Goal: Task Accomplishment & Management: Complete application form

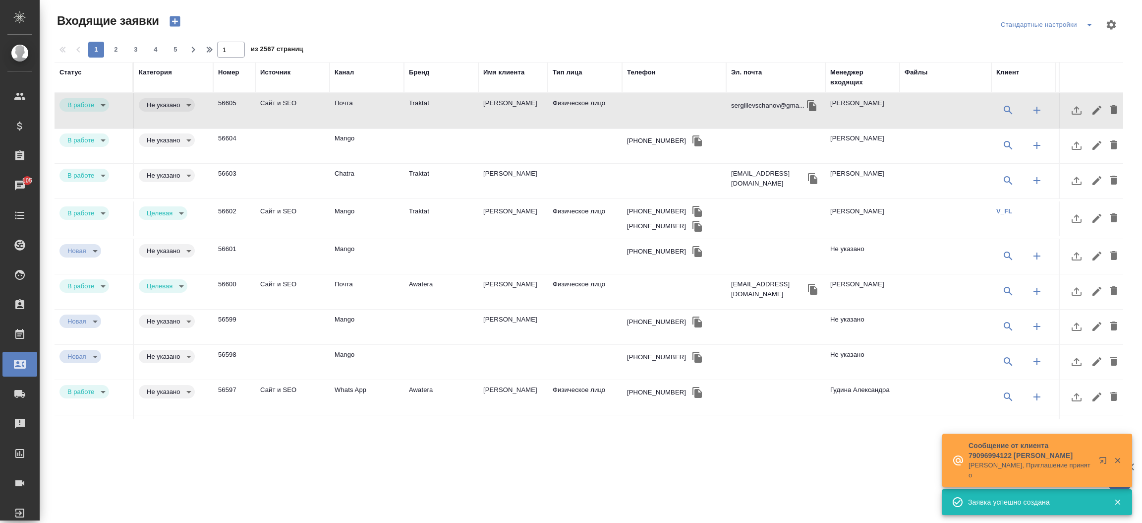
select select "RU"
click at [653, 71] on div "Телефон" at bounding box center [641, 72] width 29 height 10
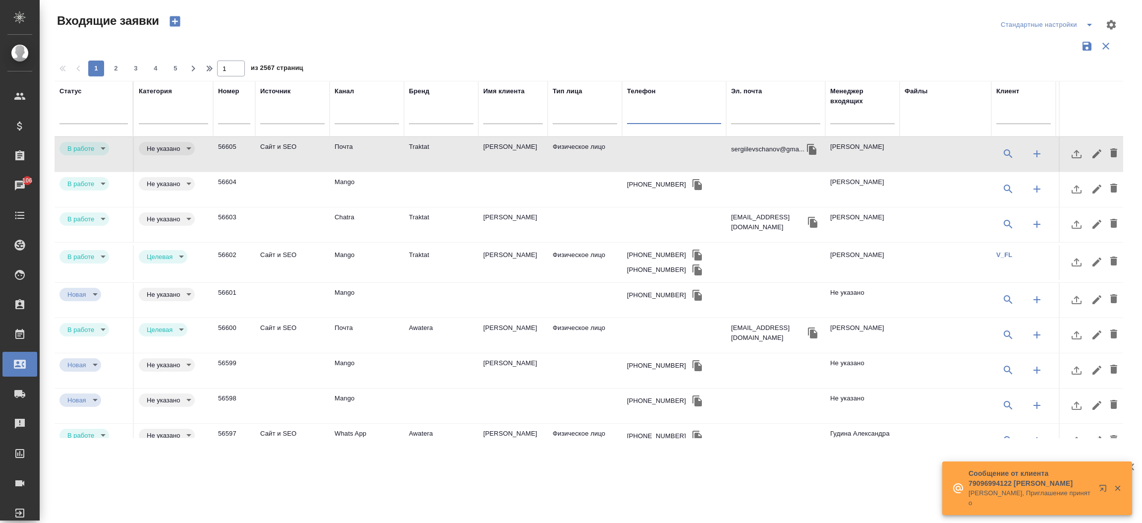
click at [640, 116] on input "text" at bounding box center [674, 117] width 94 height 12
paste input "[PHONE_NUMBER]"
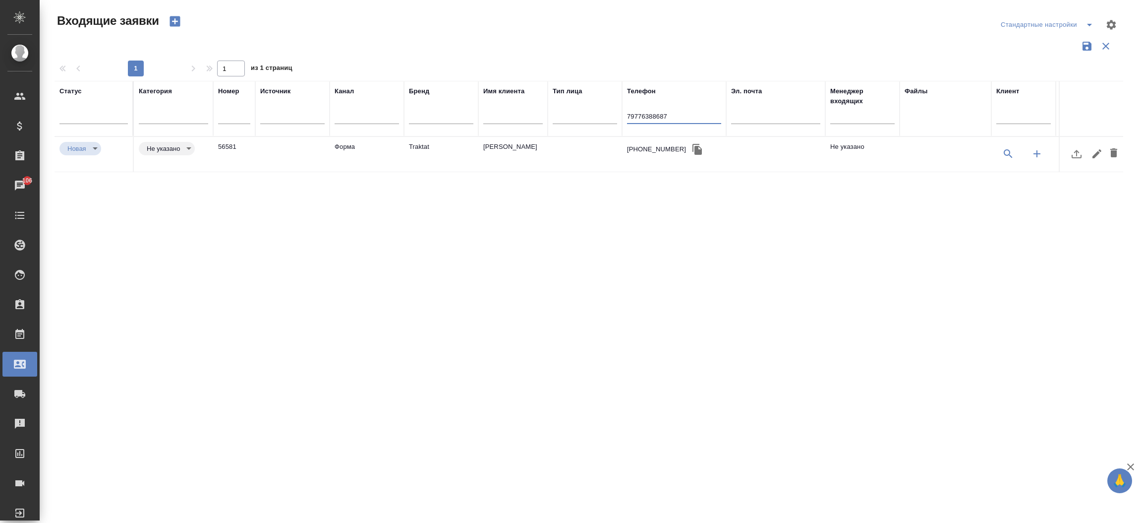
type input "79776388687"
click at [402, 141] on td "Форма" at bounding box center [367, 154] width 74 height 35
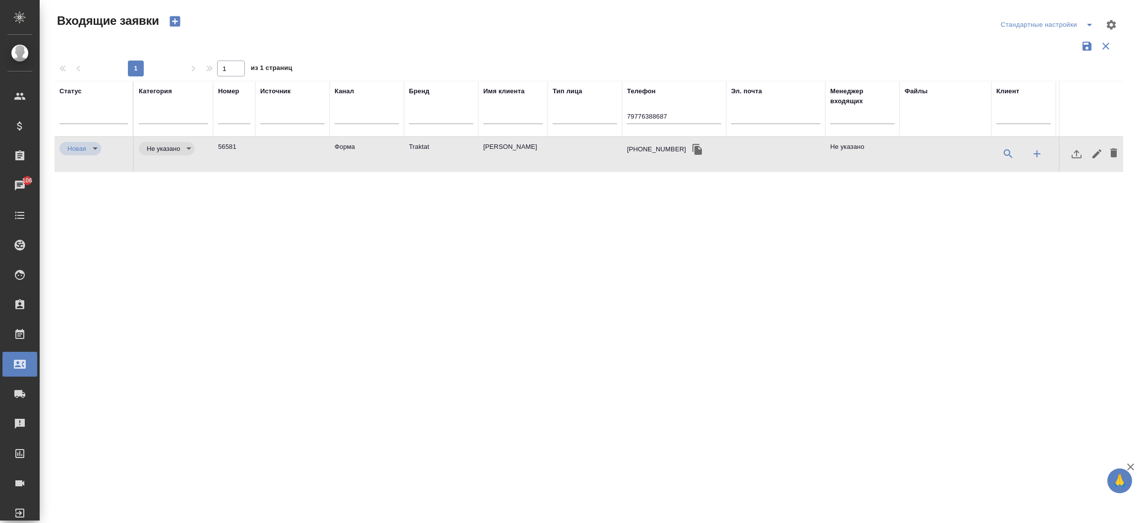
click at [402, 141] on td "Форма" at bounding box center [367, 154] width 74 height 35
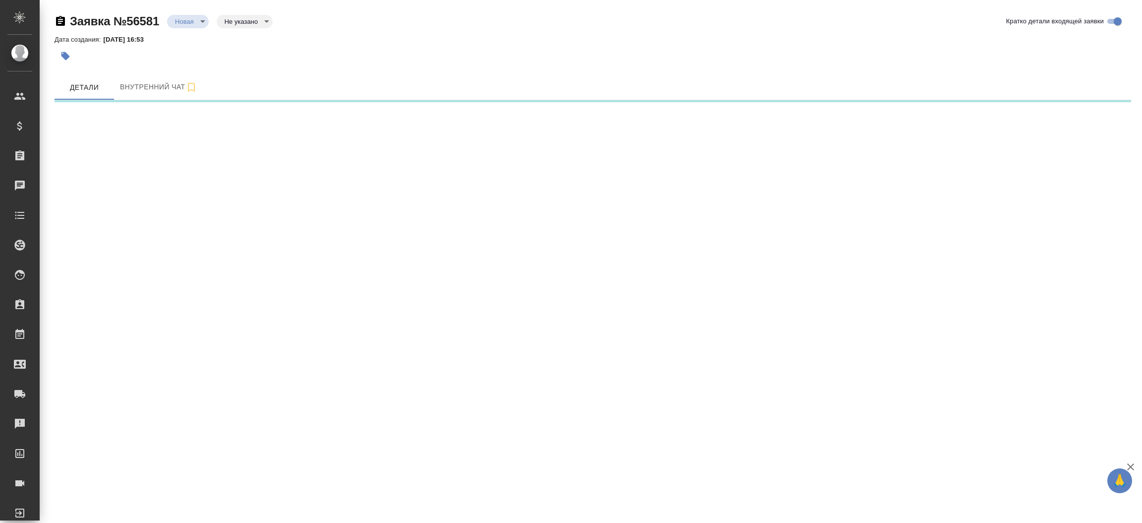
select select "RU"
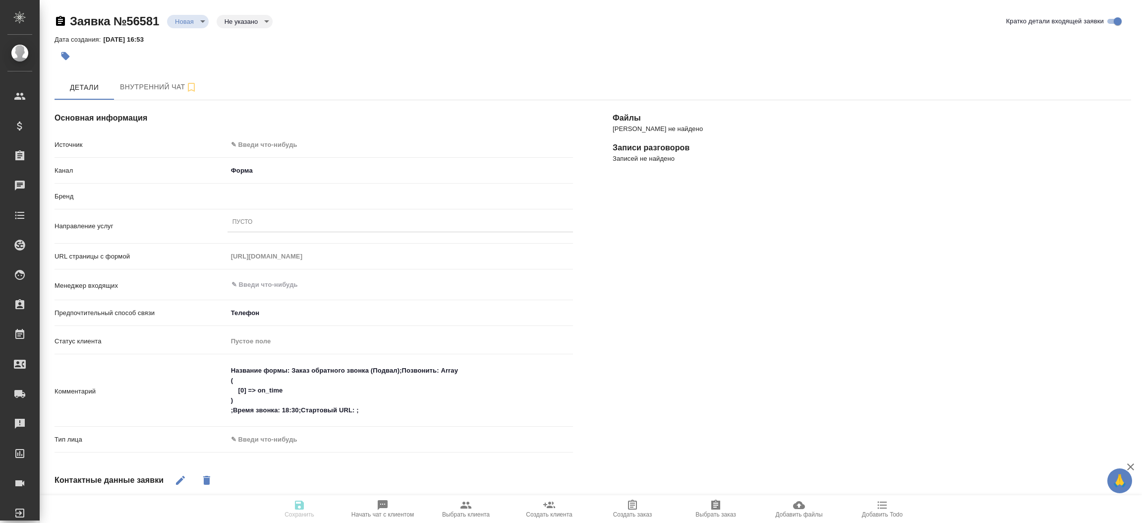
type textarea "x"
click at [306, 140] on body "🙏 .cls-1 fill:#fff; AWATERA [PERSON_NAME]prutko Клиенты Спецификации Заказы Чат…" at bounding box center [571, 261] width 1142 height 523
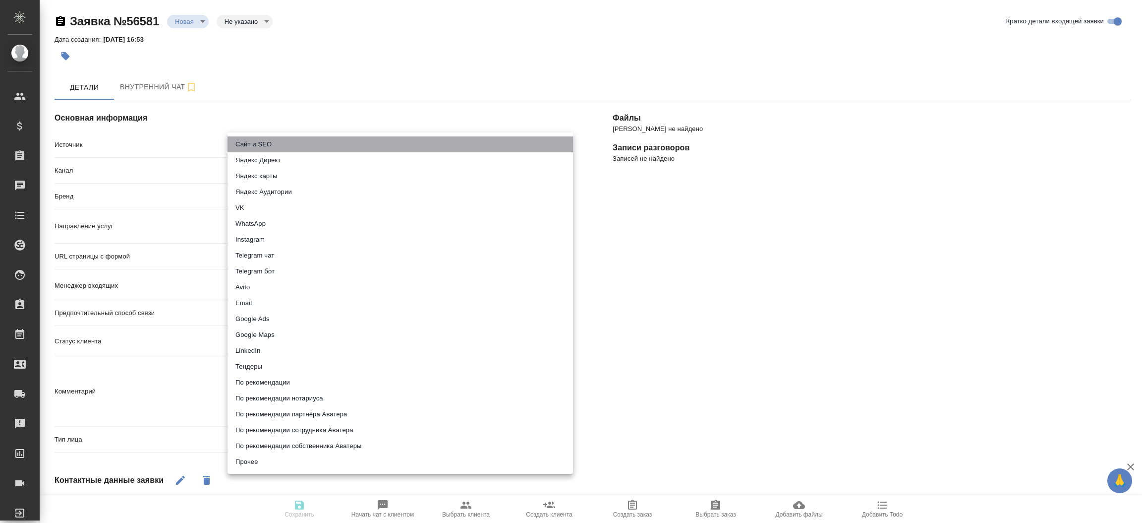
click at [306, 140] on li "Сайт и SEO" at bounding box center [401, 144] width 346 height 16
type input "seo"
type textarea "x"
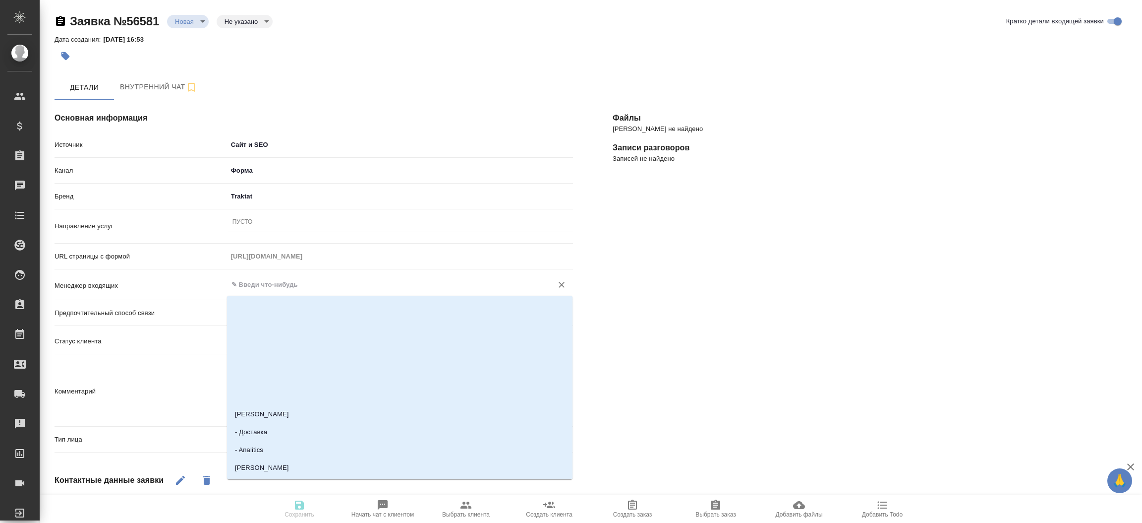
click at [263, 285] on input "text" at bounding box center [384, 285] width 306 height 12
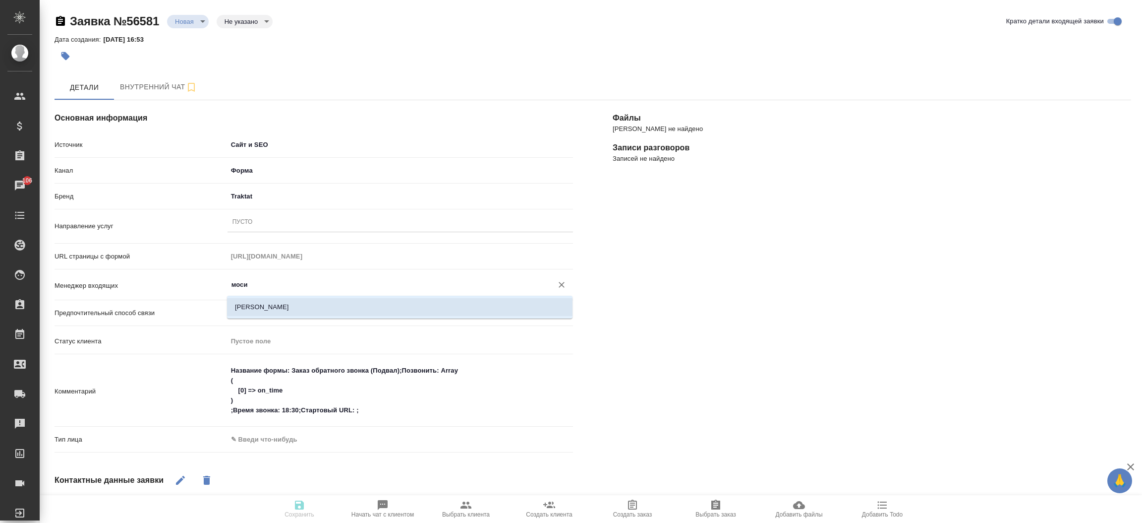
click at [269, 306] on li "[PERSON_NAME]" at bounding box center [400, 307] width 346 height 18
type input "[PERSON_NAME]"
type textarea "x"
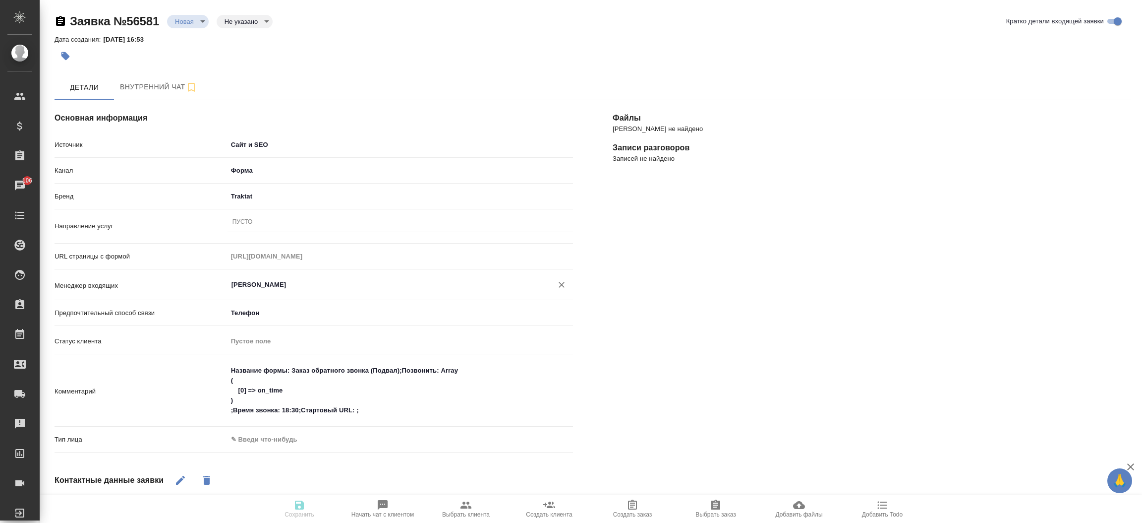
type input "[PERSON_NAME]"
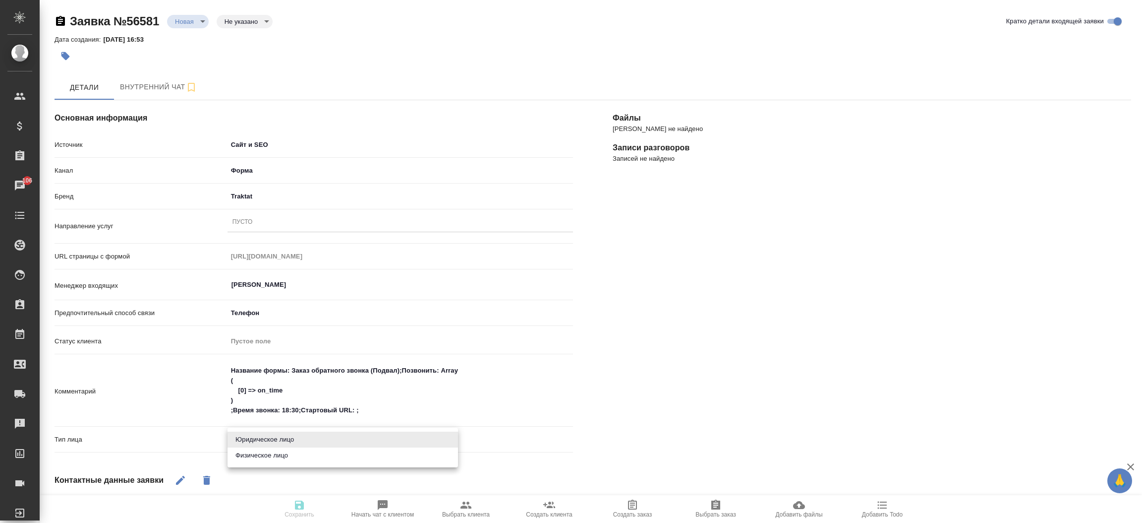
click at [280, 439] on body "🙏 .cls-1 fill:#fff; AWATERA [PERSON_NAME]prutko Клиенты Спецификации Заказы 106…" at bounding box center [571, 261] width 1142 height 523
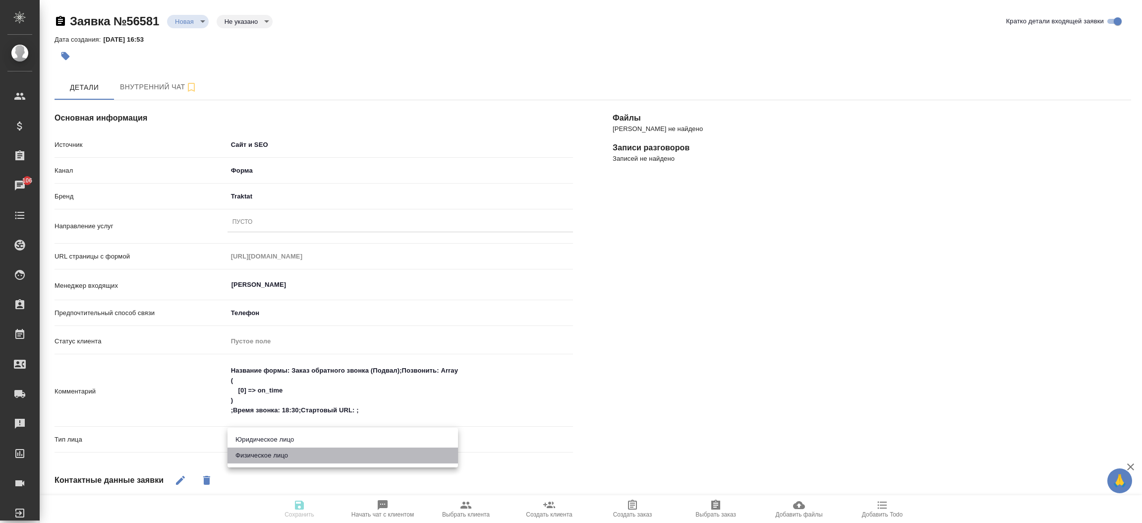
click at [279, 451] on li "Физическое лицо" at bounding box center [343, 455] width 231 height 16
type textarea "x"
type input "private"
click at [277, 221] on div "Пусто" at bounding box center [401, 222] width 346 height 14
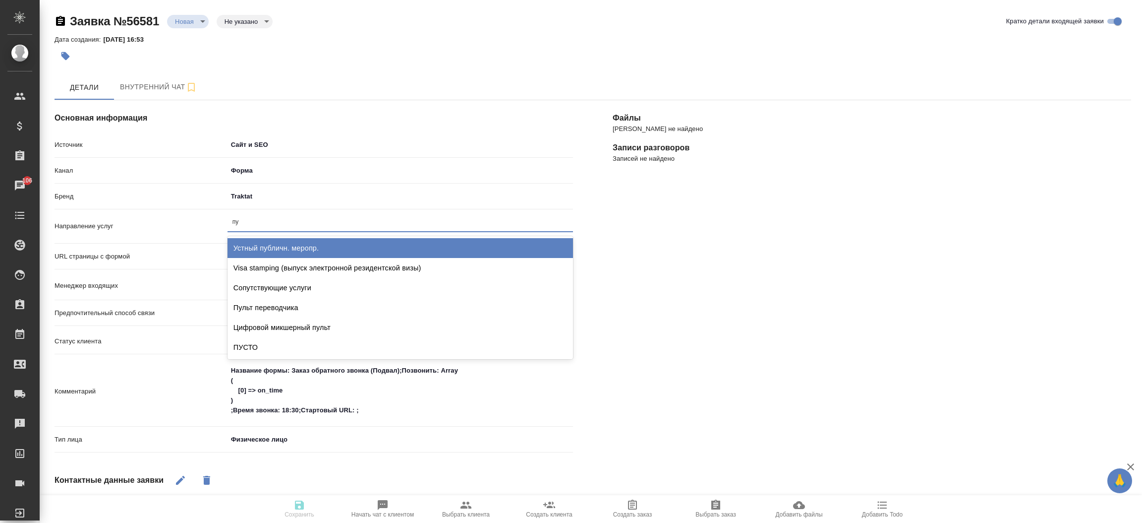
type input "пус"
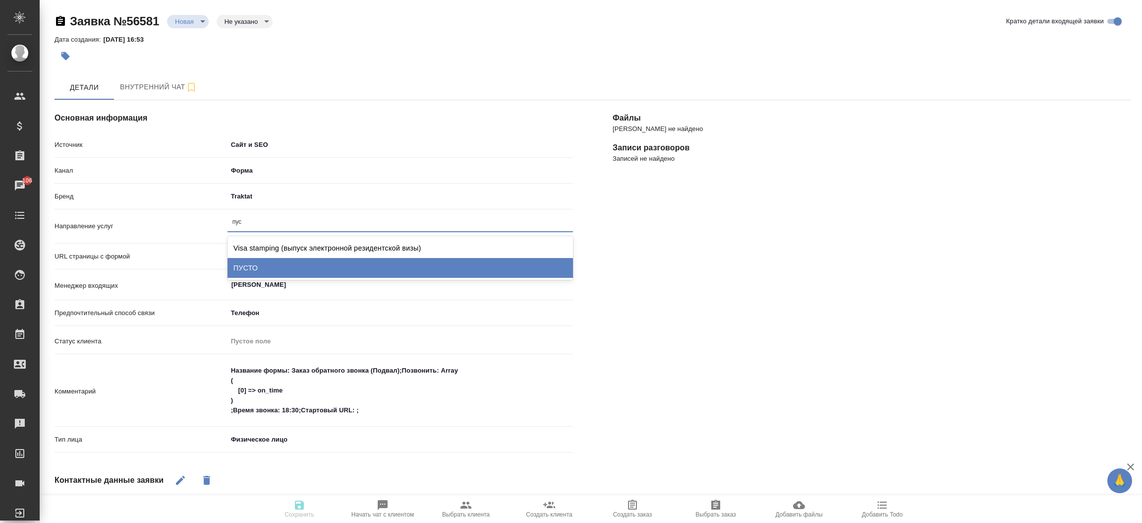
click at [277, 263] on div "ПУСТО" at bounding box center [401, 268] width 346 height 20
type textarea "x"
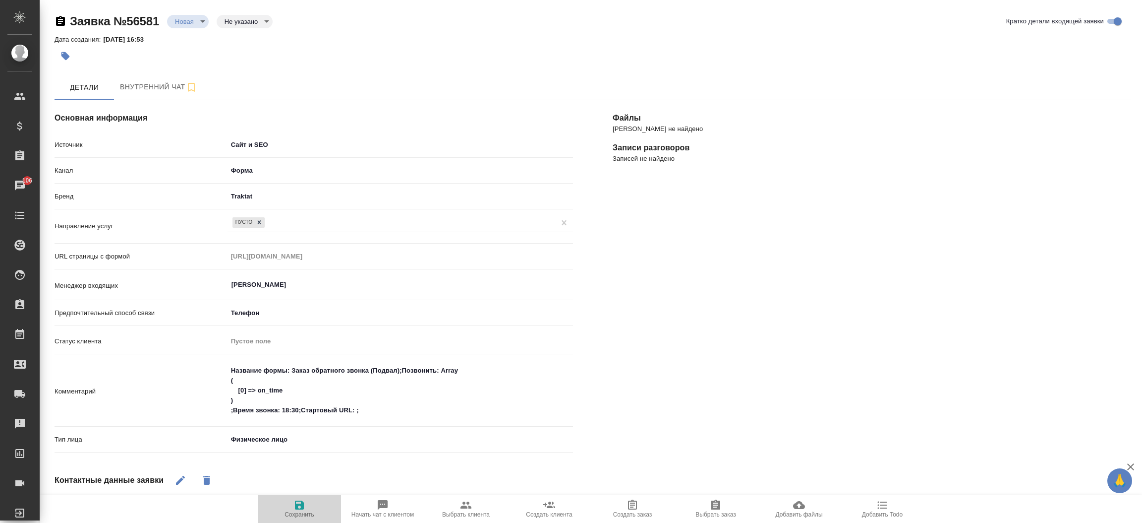
click at [311, 510] on span "Сохранить" at bounding box center [299, 508] width 71 height 19
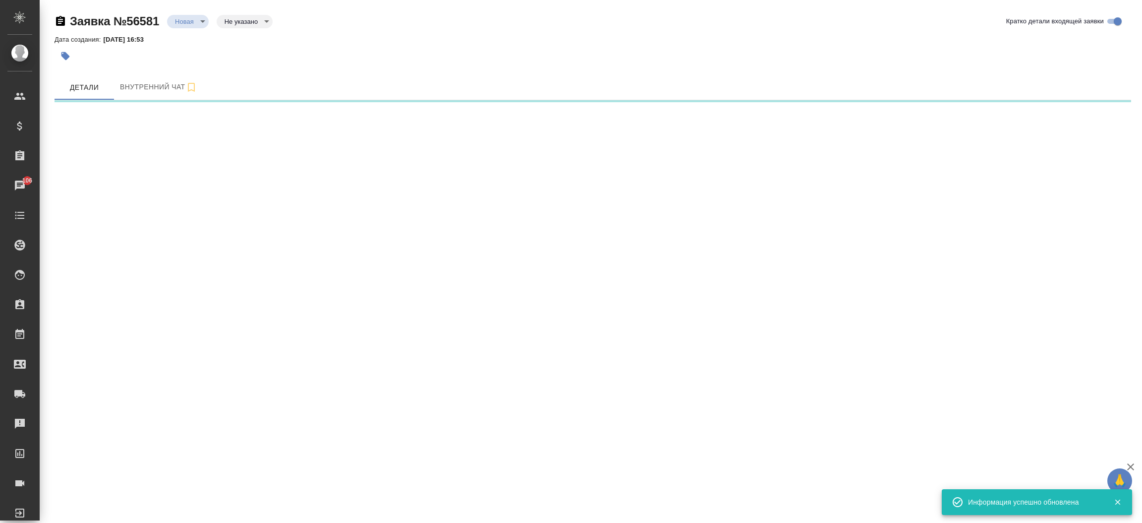
select select "RU"
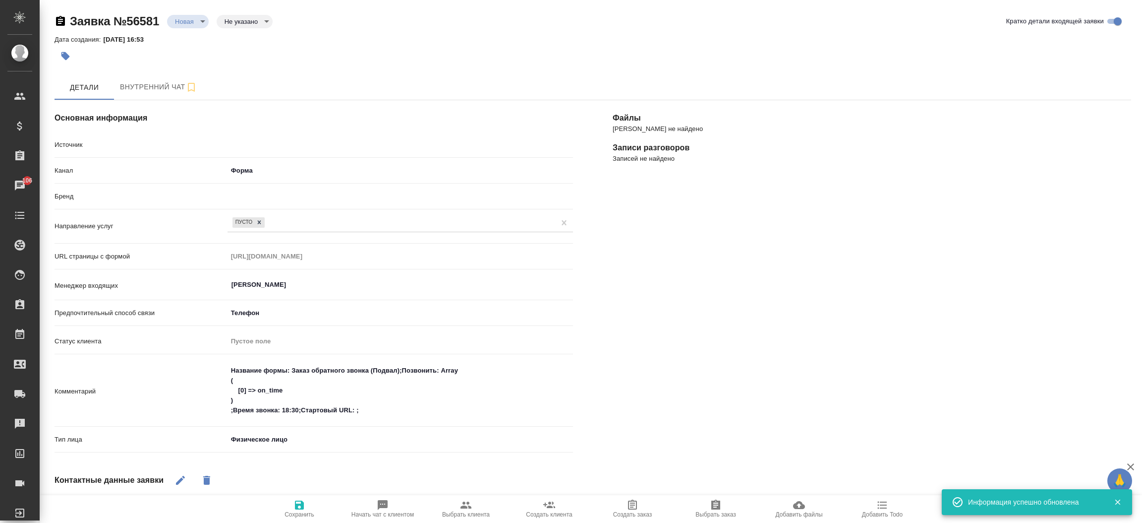
type textarea "x"
click at [200, 20] on body "🙏 .cls-1 fill:#fff; AWATERA [PERSON_NAME]prutko Клиенты Спецификации Заказы 106…" at bounding box center [571, 261] width 1142 height 523
click at [195, 34] on button "Отказ" at bounding box center [186, 38] width 23 height 11
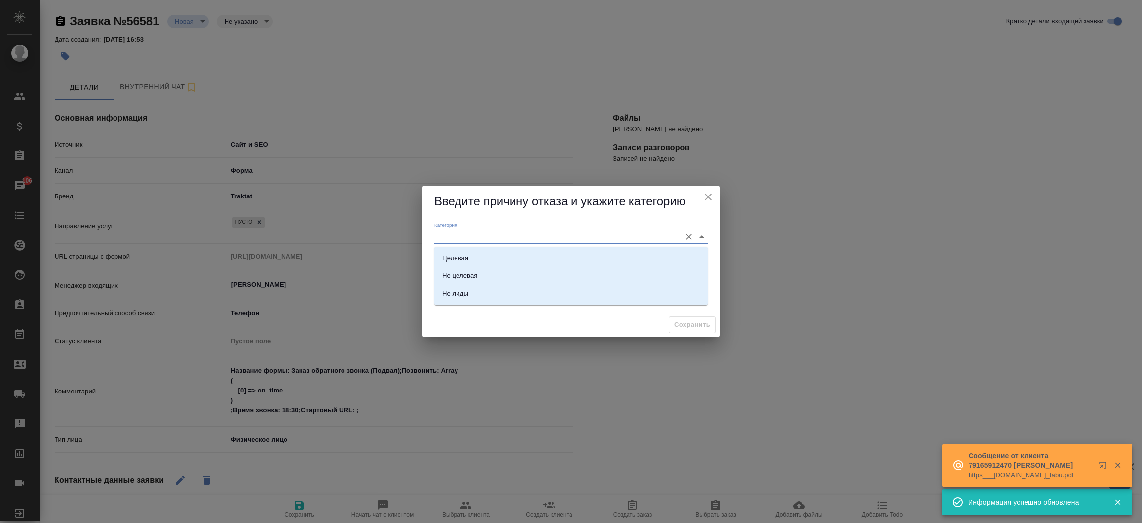
click at [468, 235] on input "Категория" at bounding box center [555, 236] width 242 height 13
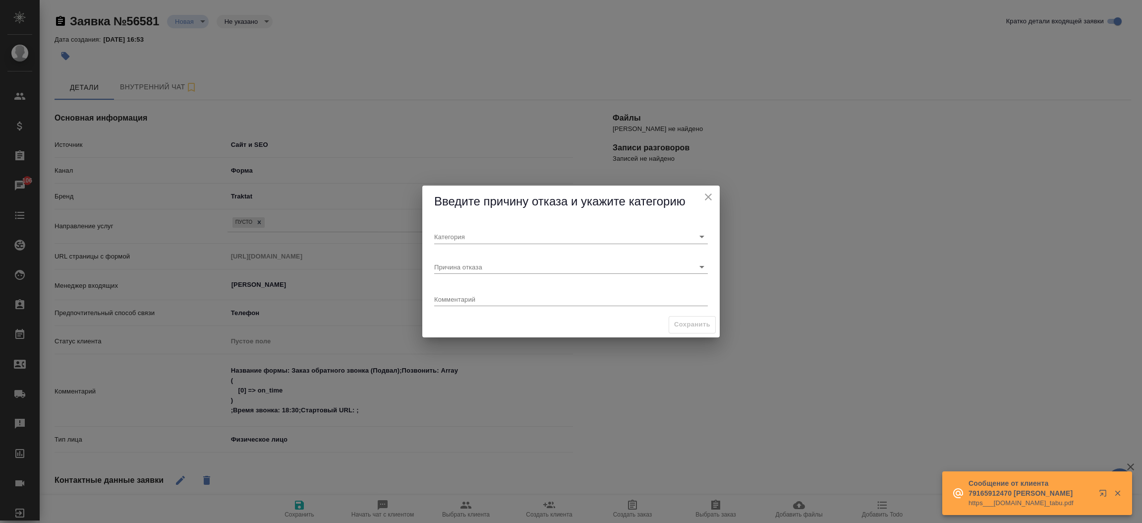
click at [487, 207] on span "Введите причину отказа и укажите категорию" at bounding box center [559, 200] width 251 height 13
click at [468, 266] on input "Причина отказа" at bounding box center [555, 266] width 242 height 13
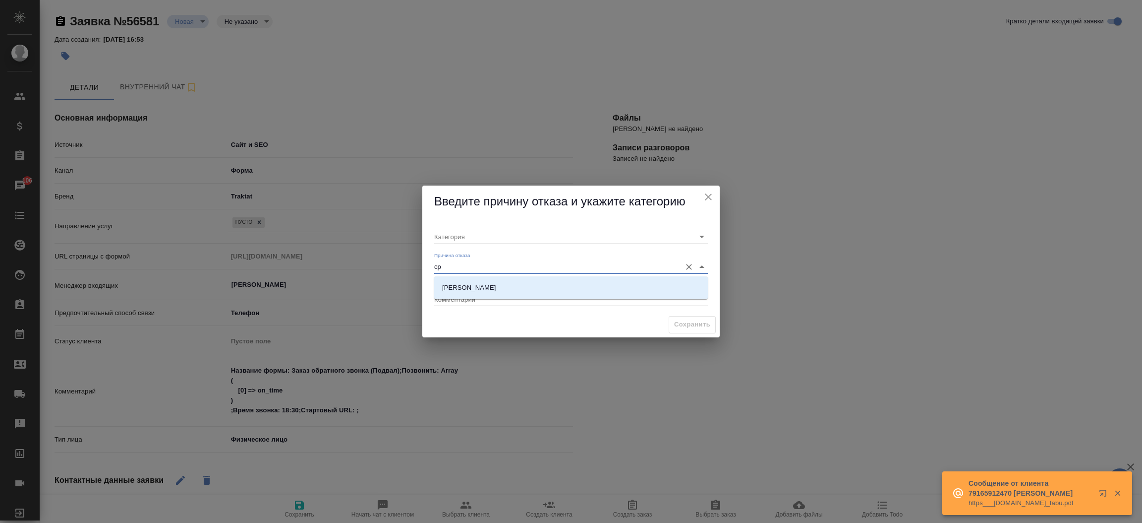
type input "сро"
click at [469, 290] on li "[PERSON_NAME]" at bounding box center [571, 288] width 274 height 18
type input "Целевая"
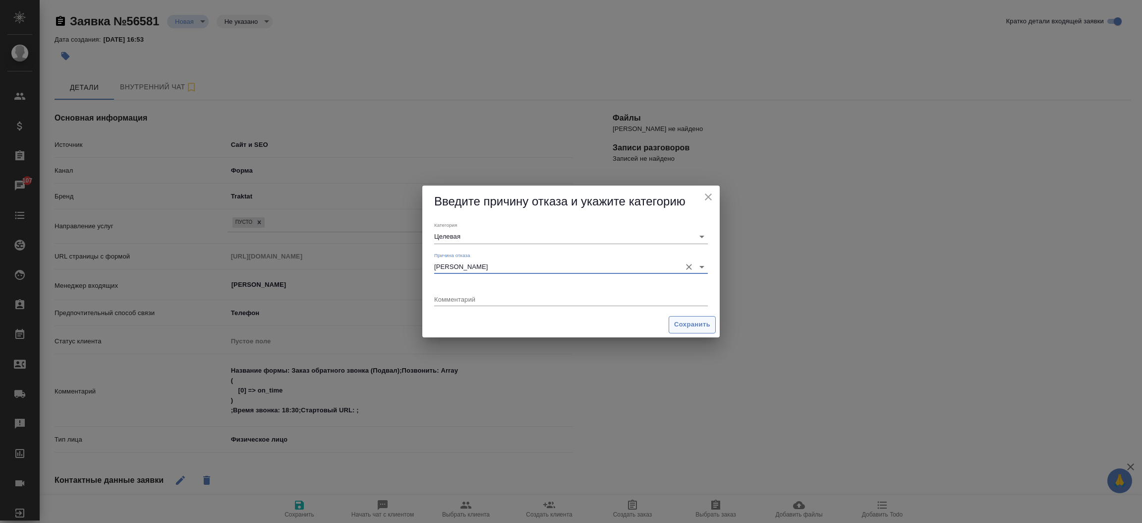
type input "[PERSON_NAME]"
click at [698, 324] on span "Сохранить" at bounding box center [692, 324] width 36 height 11
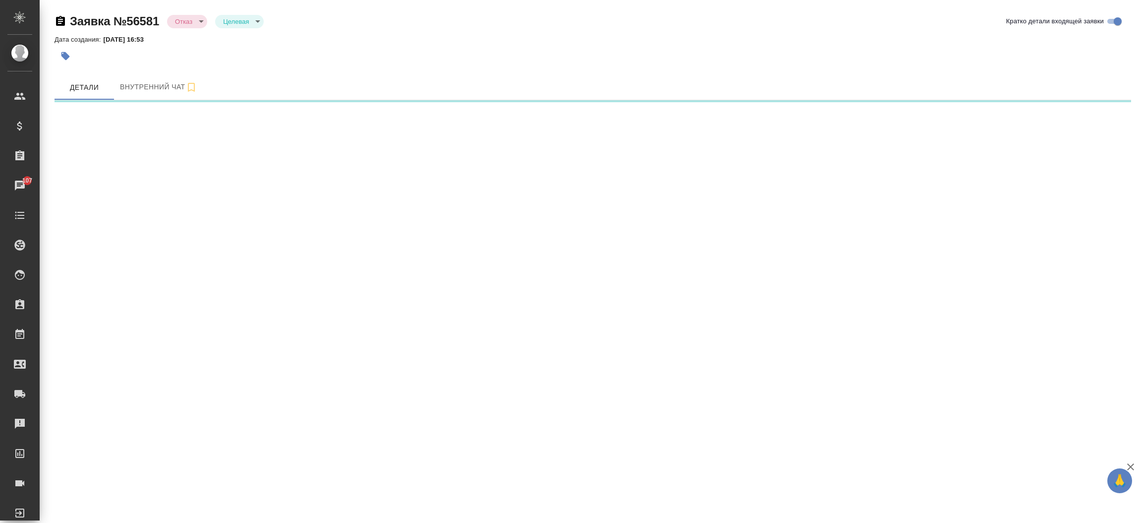
select select "RU"
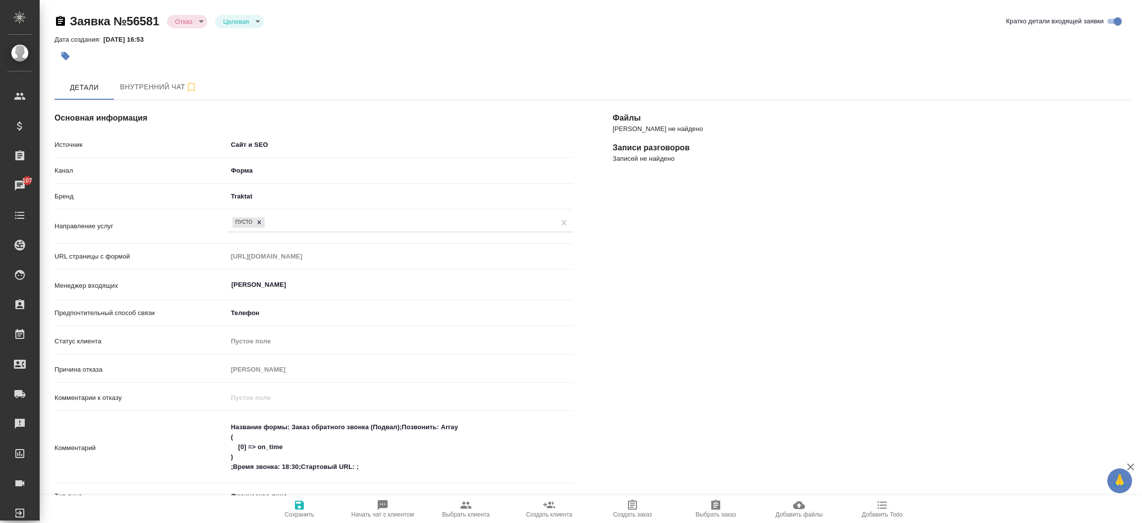
type textarea "x"
